Goal: Task Accomplishment & Management: Use online tool/utility

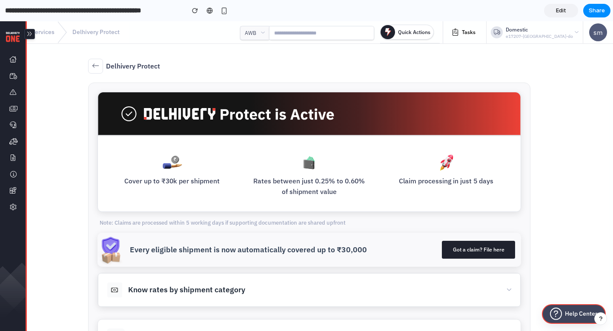
scroll to position [188, 0]
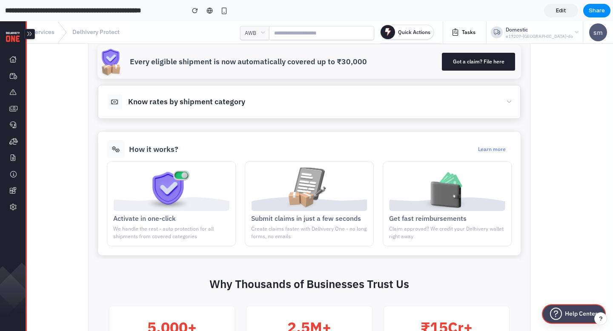
click at [306, 166] on div at bounding box center [306, 166] width 0 height 0
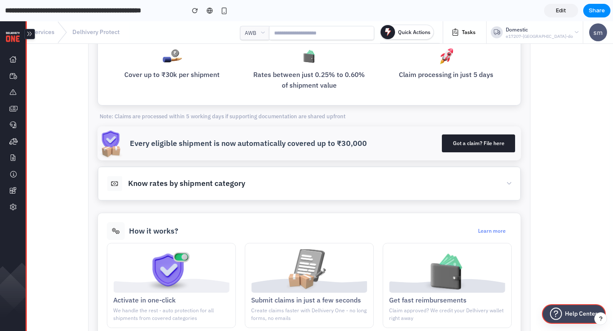
scroll to position [0, 0]
